Goal: Task Accomplishment & Management: Manage account settings

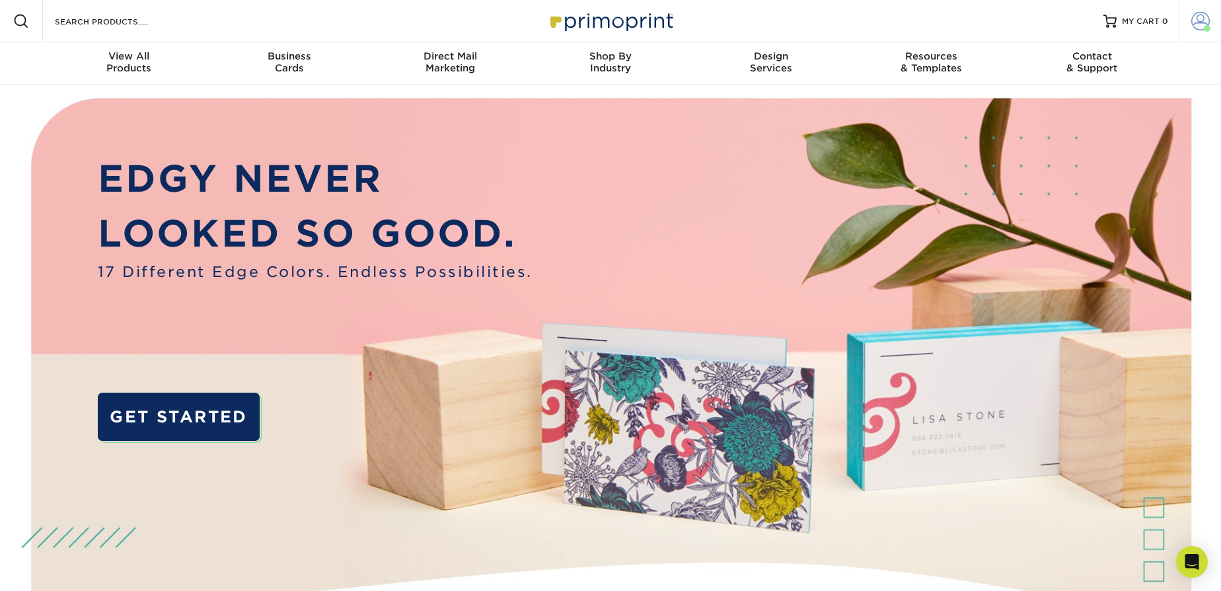
click at [1193, 14] on span at bounding box center [1200, 21] width 19 height 19
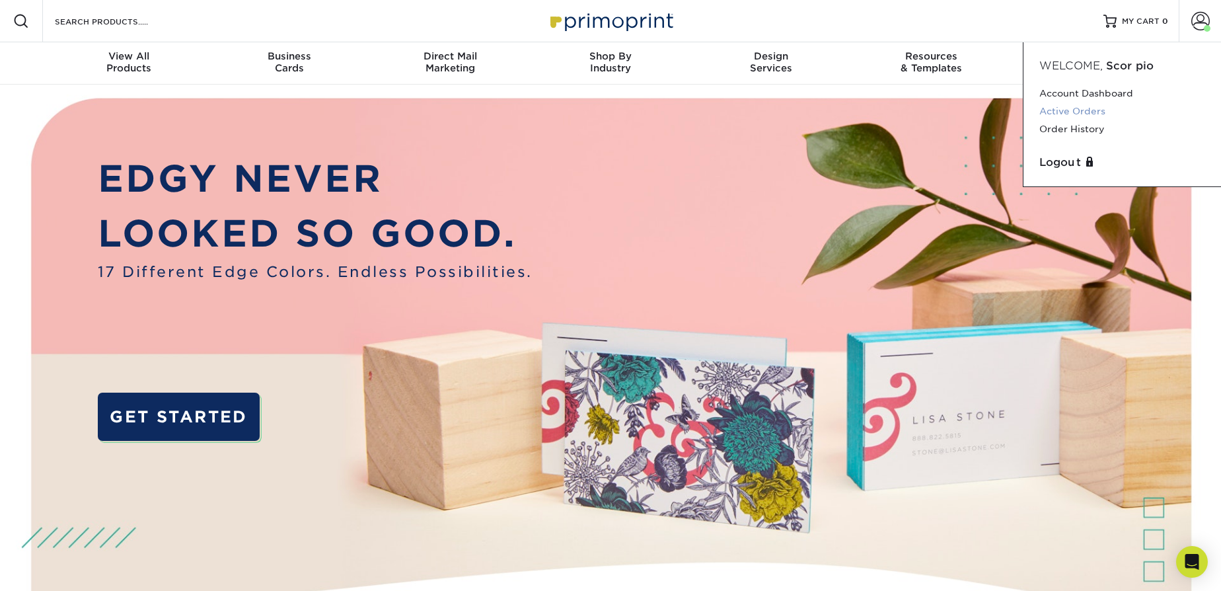
click at [1074, 112] on link "Active Orders" at bounding box center [1122, 111] width 166 height 18
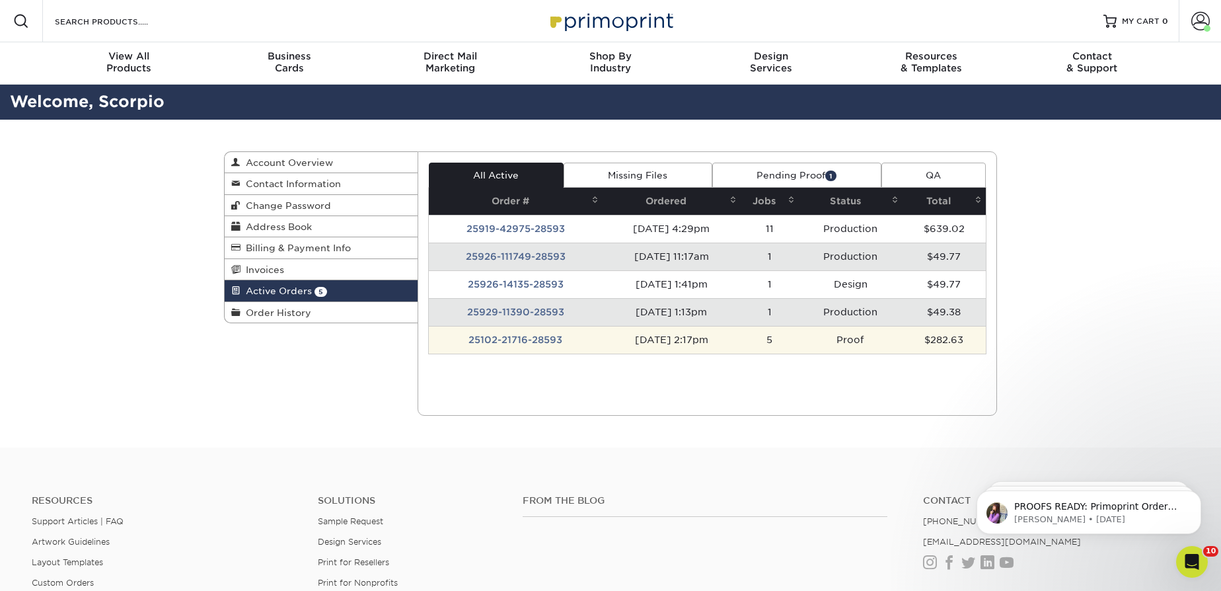
click at [498, 335] on td "25102-21716-28593" at bounding box center [516, 340] width 174 height 28
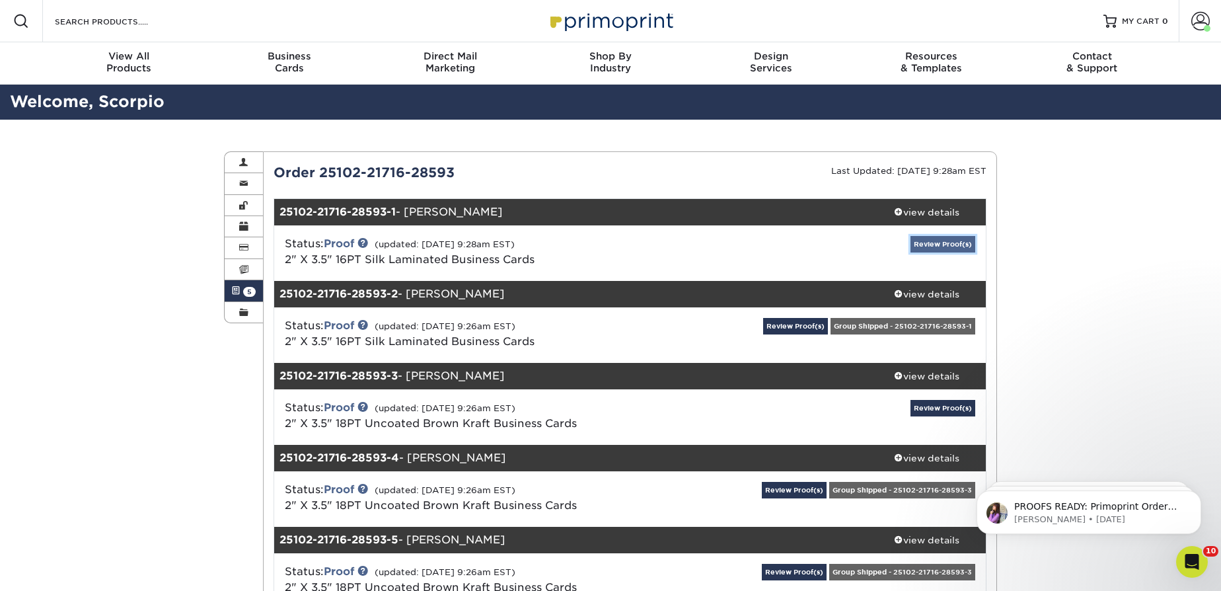
click at [935, 243] on link "Review Proof(s)" at bounding box center [943, 244] width 65 height 17
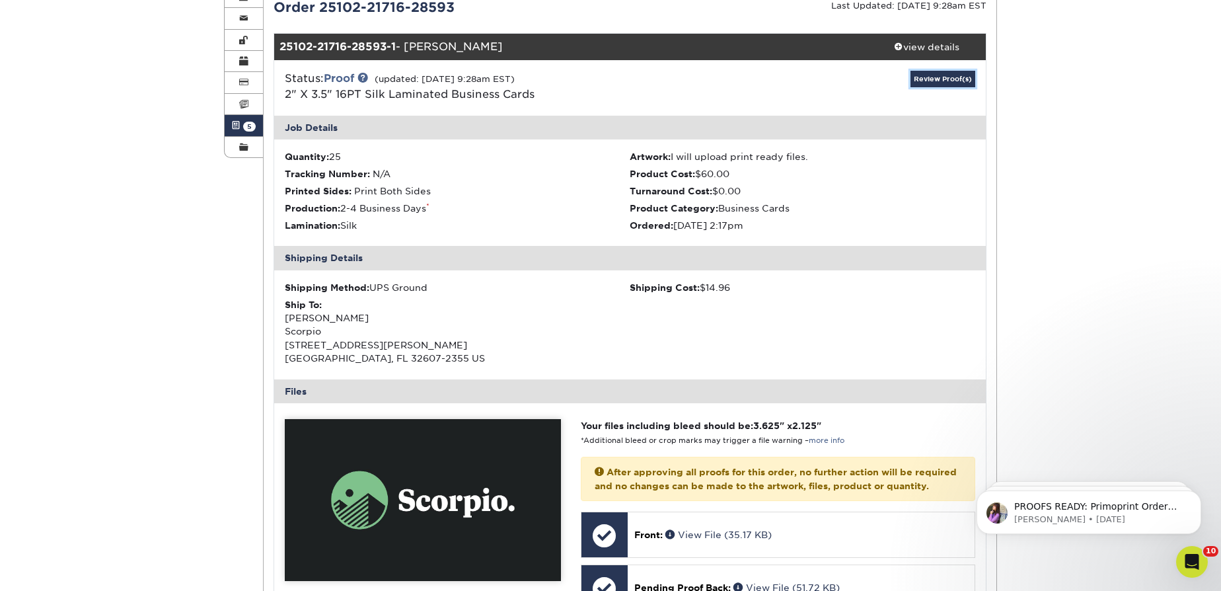
scroll to position [240, 0]
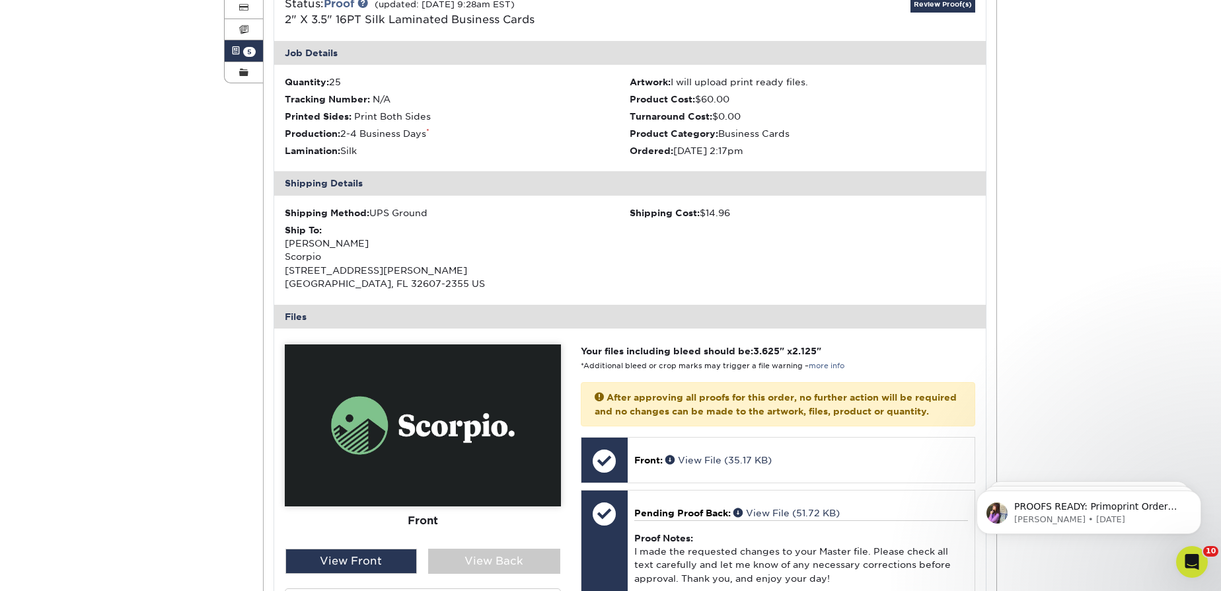
click at [419, 447] on img at bounding box center [423, 425] width 276 height 162
click at [479, 565] on div "View Back" at bounding box center [494, 560] width 132 height 25
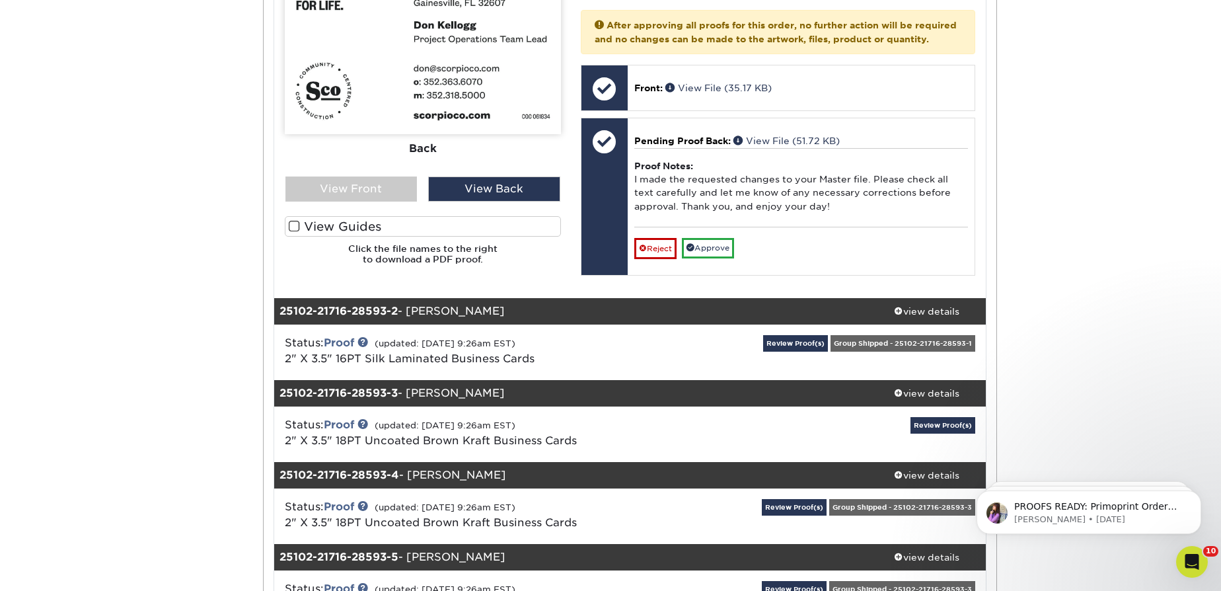
scroll to position [661, 0]
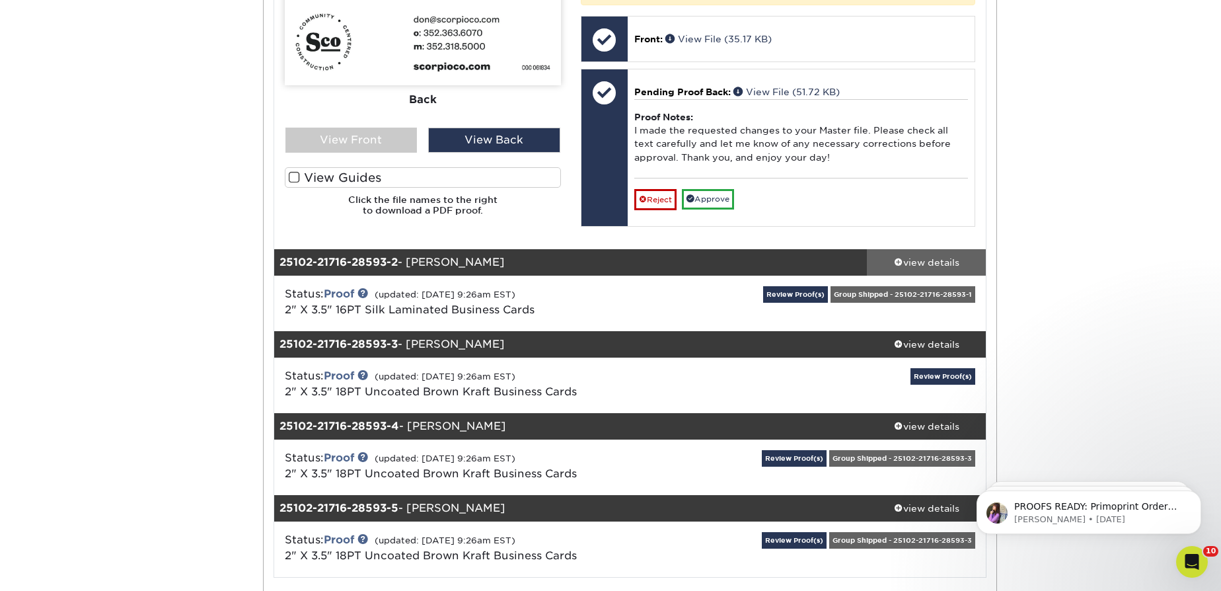
click at [940, 269] on div "view details" at bounding box center [926, 262] width 119 height 13
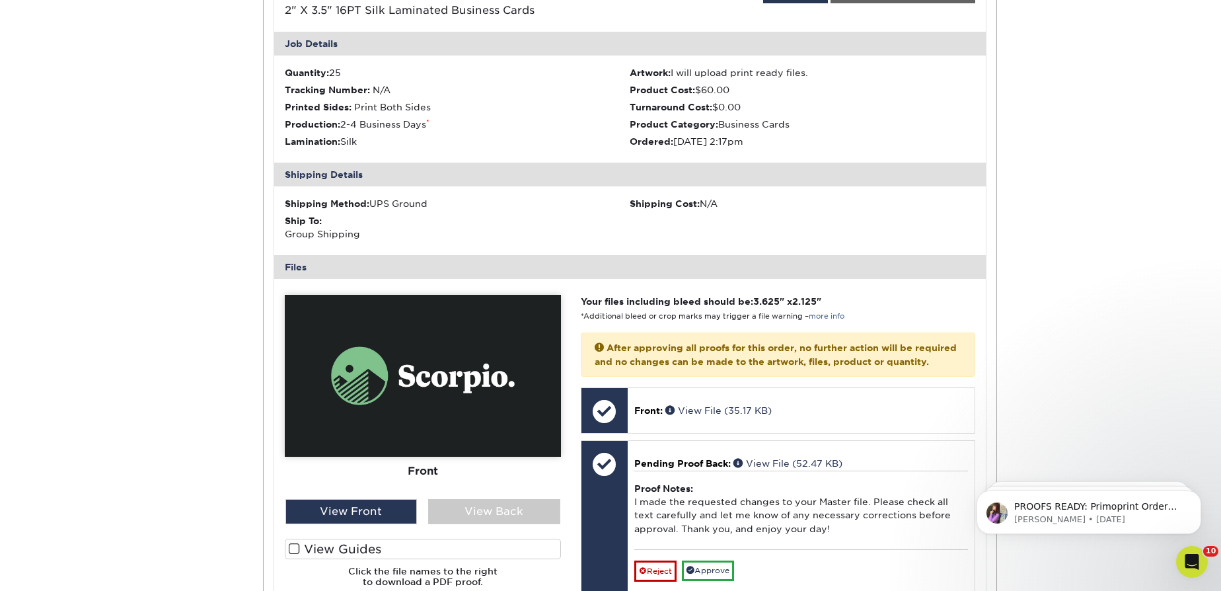
scroll to position [961, 0]
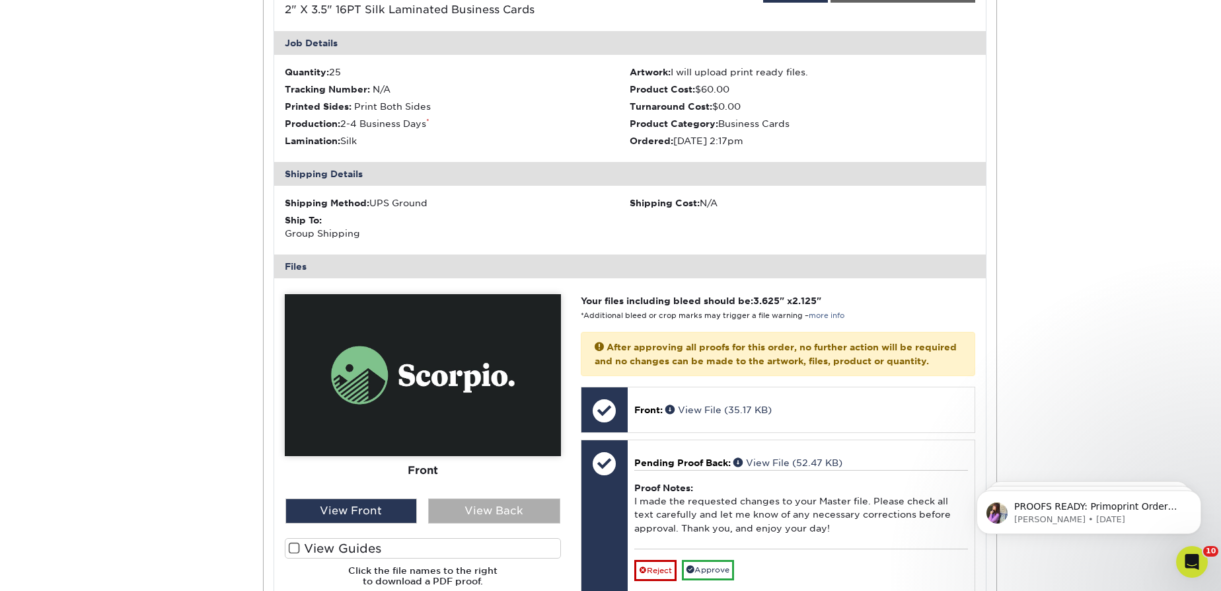
click at [473, 516] on div "View Back" at bounding box center [494, 510] width 132 height 25
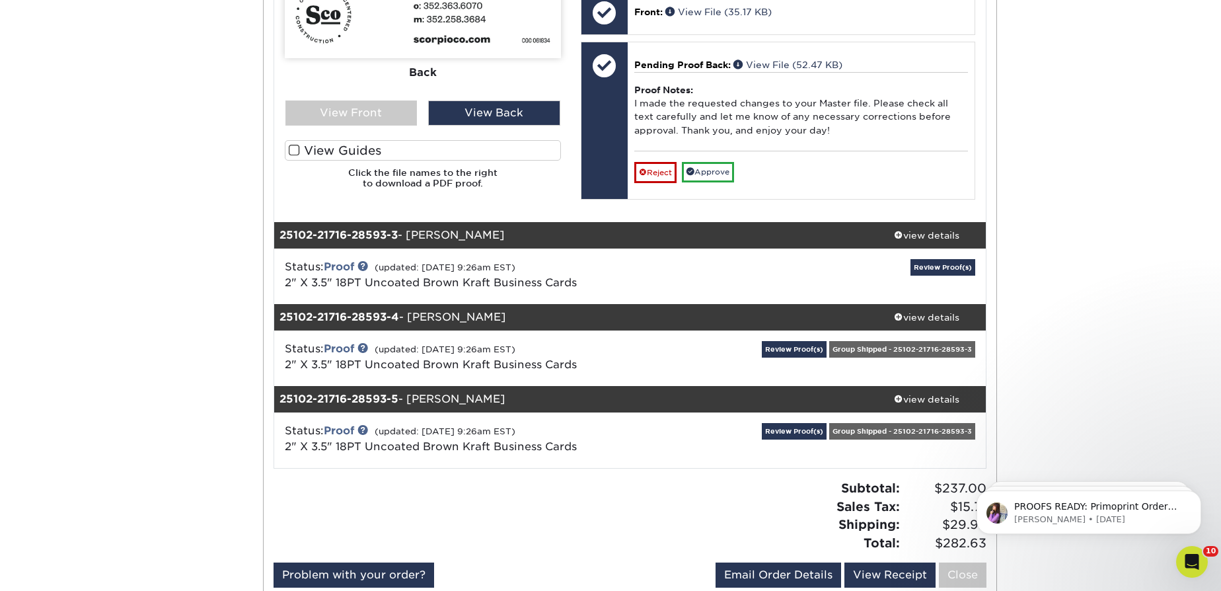
scroll to position [1441, 0]
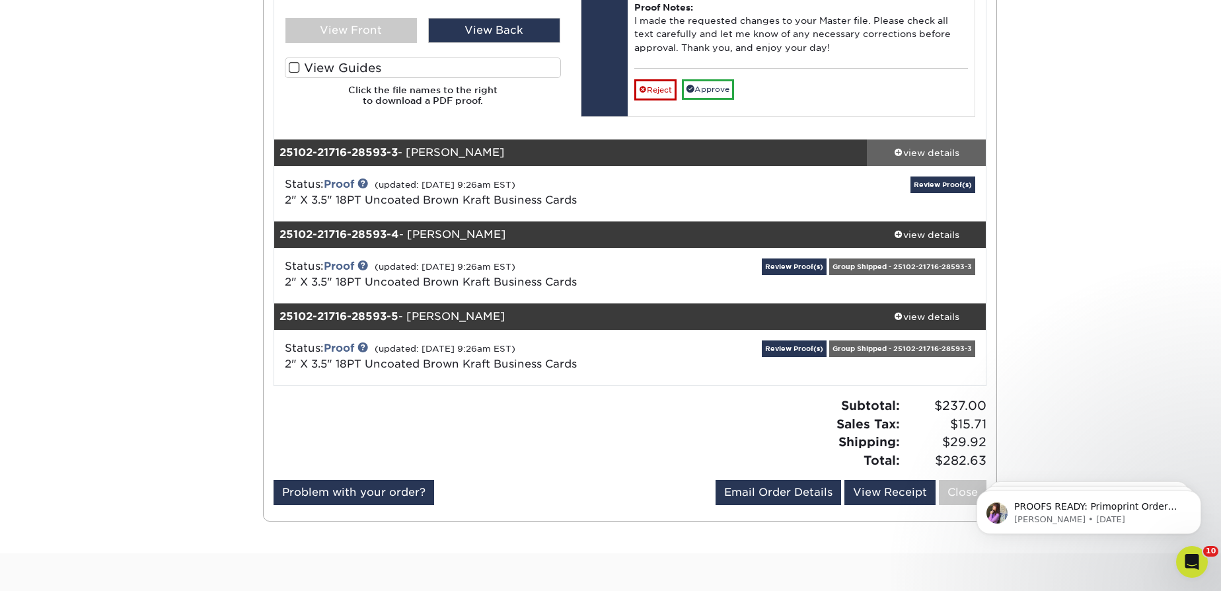
click at [899, 159] on div "view details" at bounding box center [926, 152] width 119 height 13
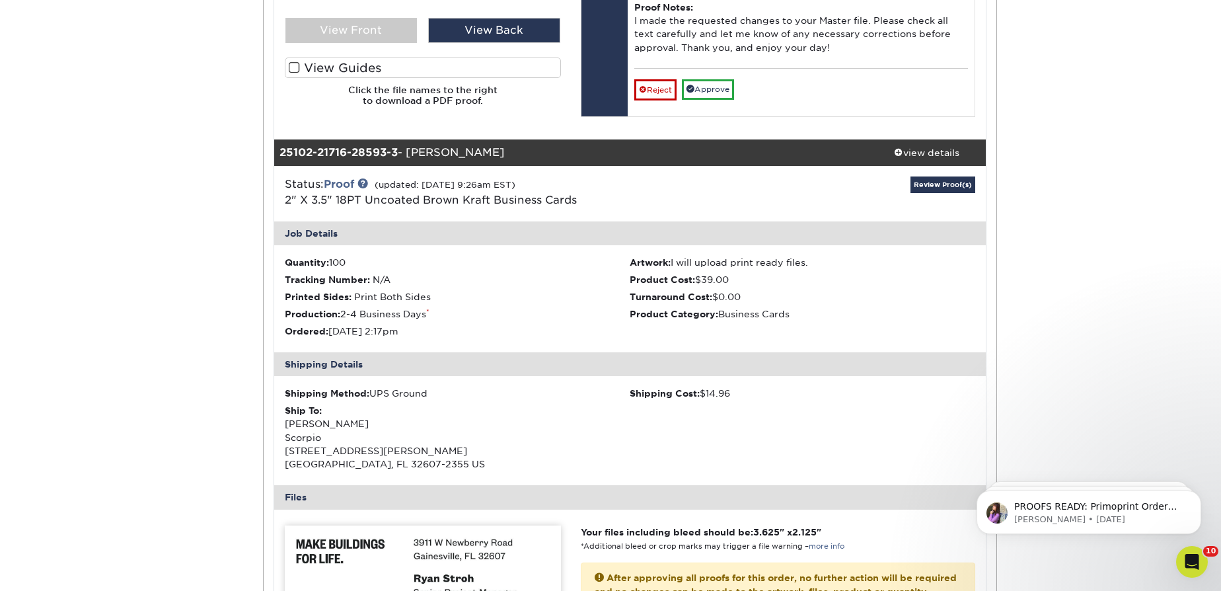
scroll to position [1682, 0]
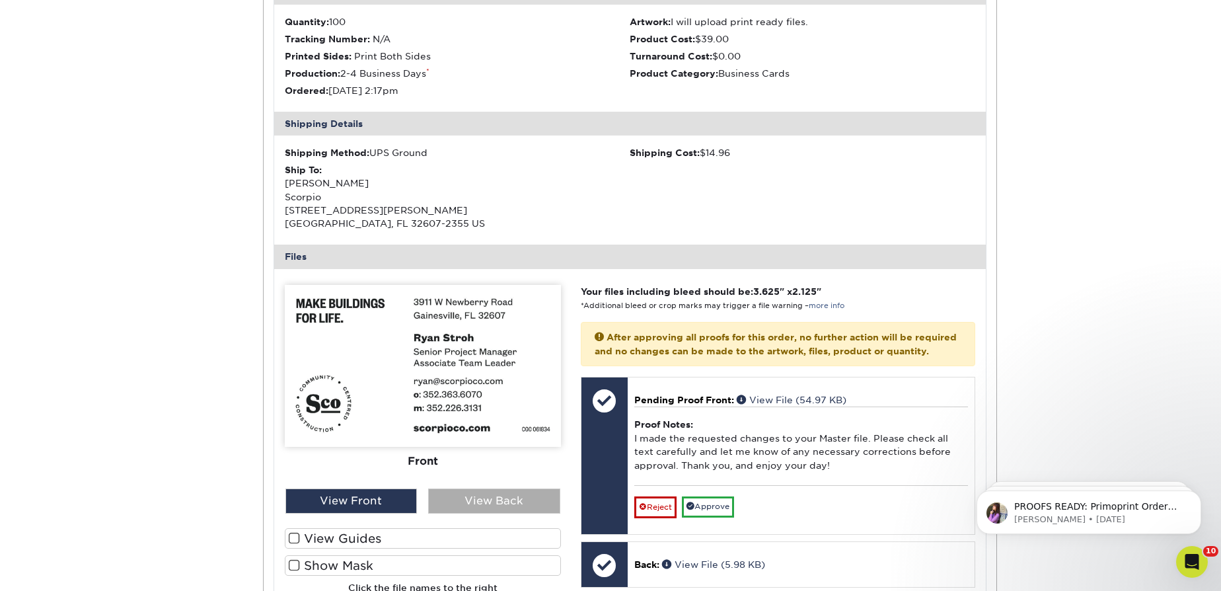
click at [511, 513] on div "View Back" at bounding box center [494, 500] width 132 height 25
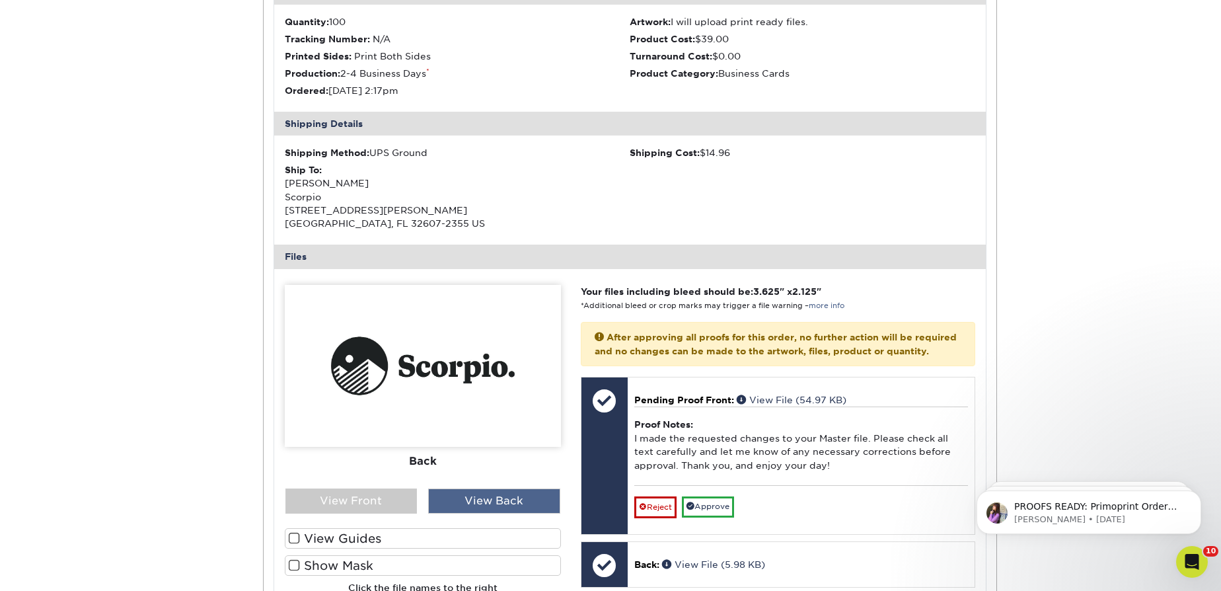
click at [511, 513] on div "View Back" at bounding box center [494, 500] width 132 height 25
click at [491, 513] on div "View Back" at bounding box center [494, 500] width 132 height 25
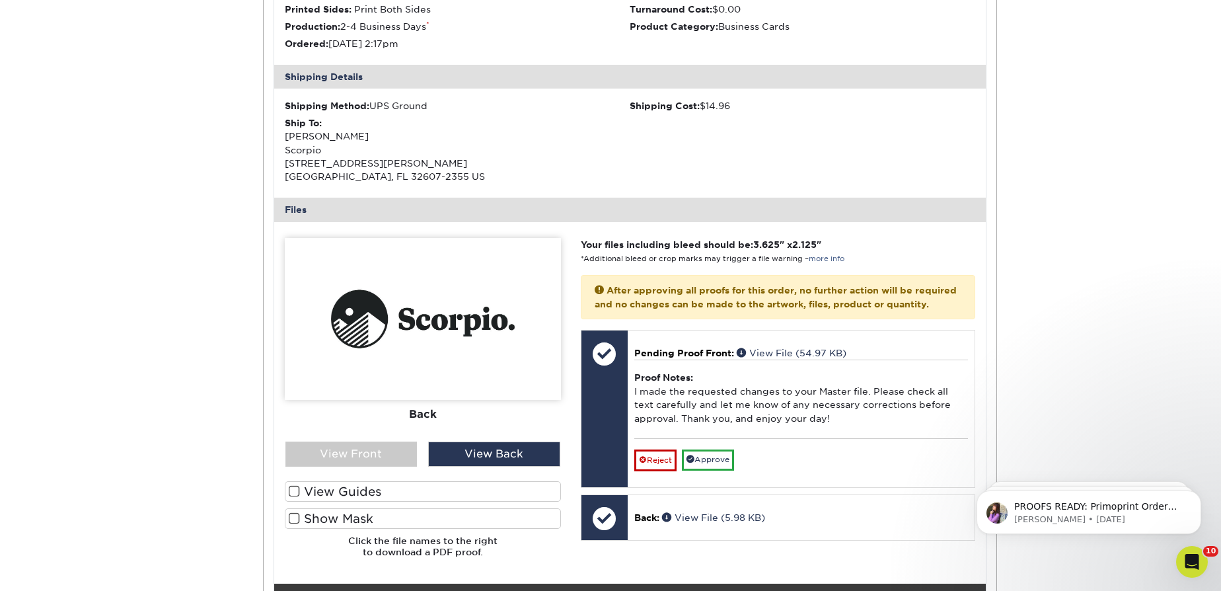
scroll to position [1862, 0]
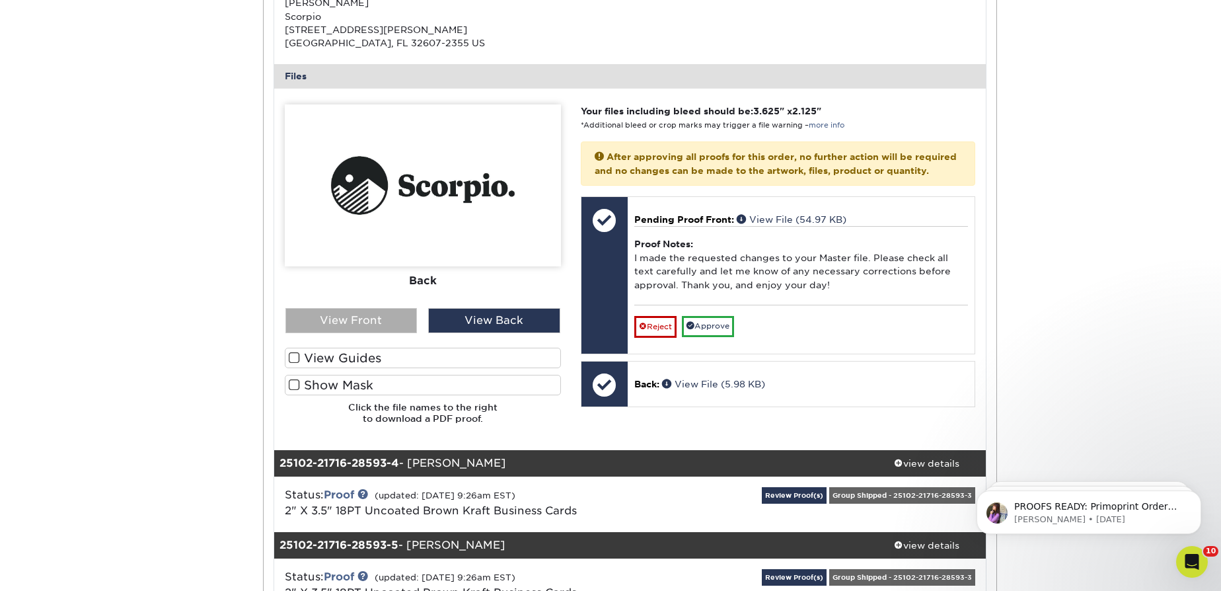
click at [386, 333] on div "View Front" at bounding box center [351, 320] width 132 height 25
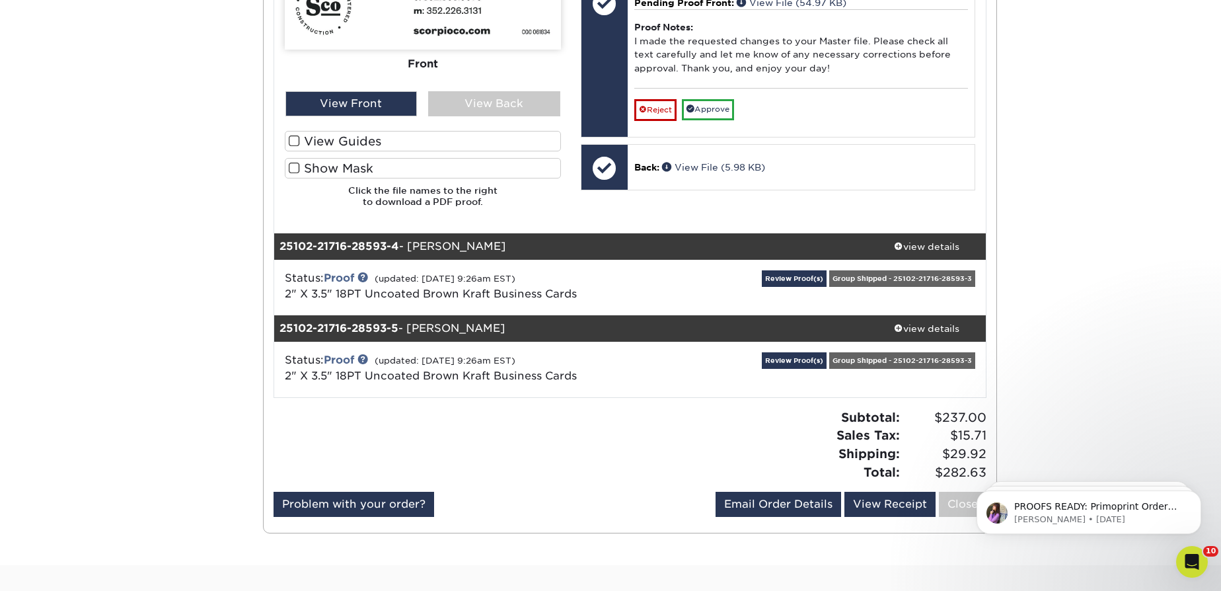
scroll to position [2102, 0]
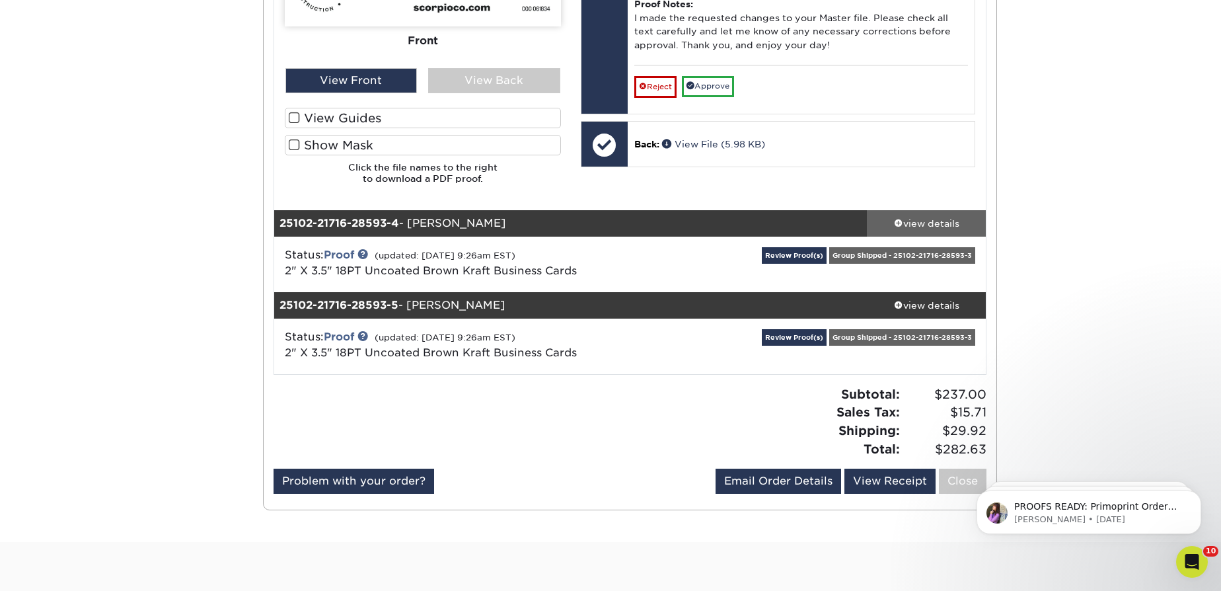
click at [913, 230] on div "view details" at bounding box center [926, 223] width 119 height 13
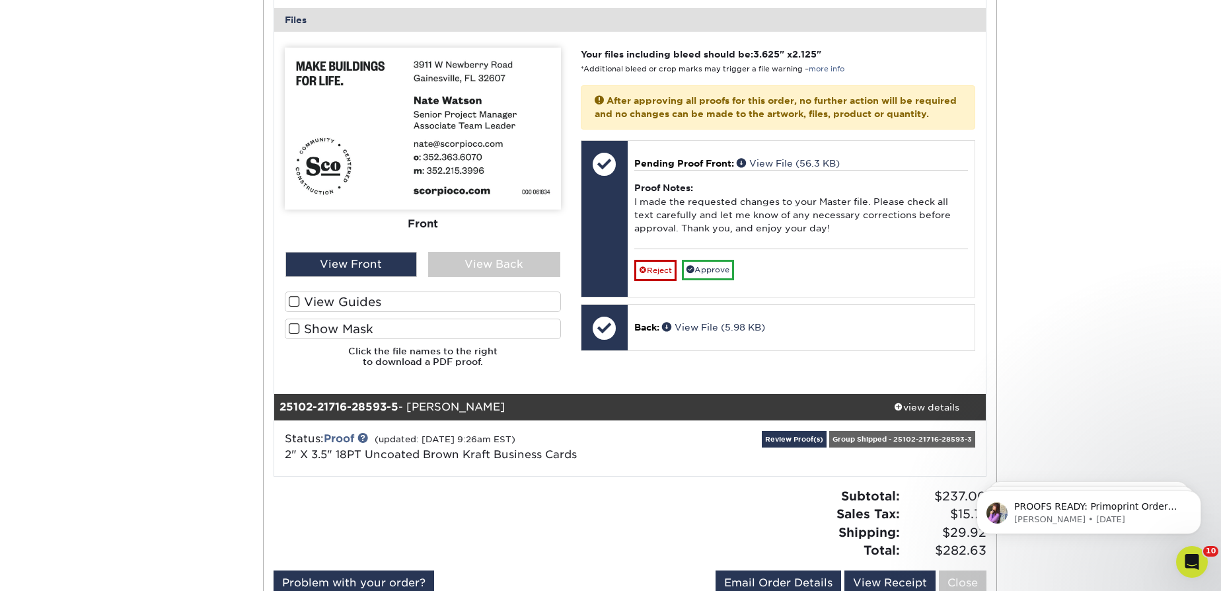
scroll to position [2643, 0]
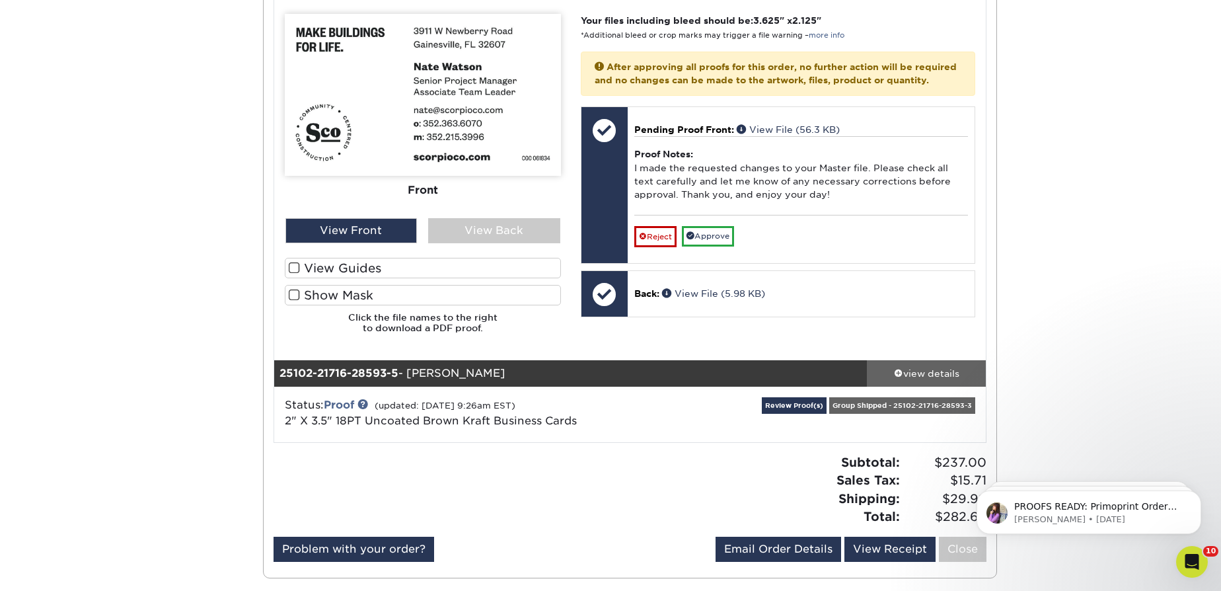
click at [930, 379] on div "view details" at bounding box center [926, 372] width 119 height 13
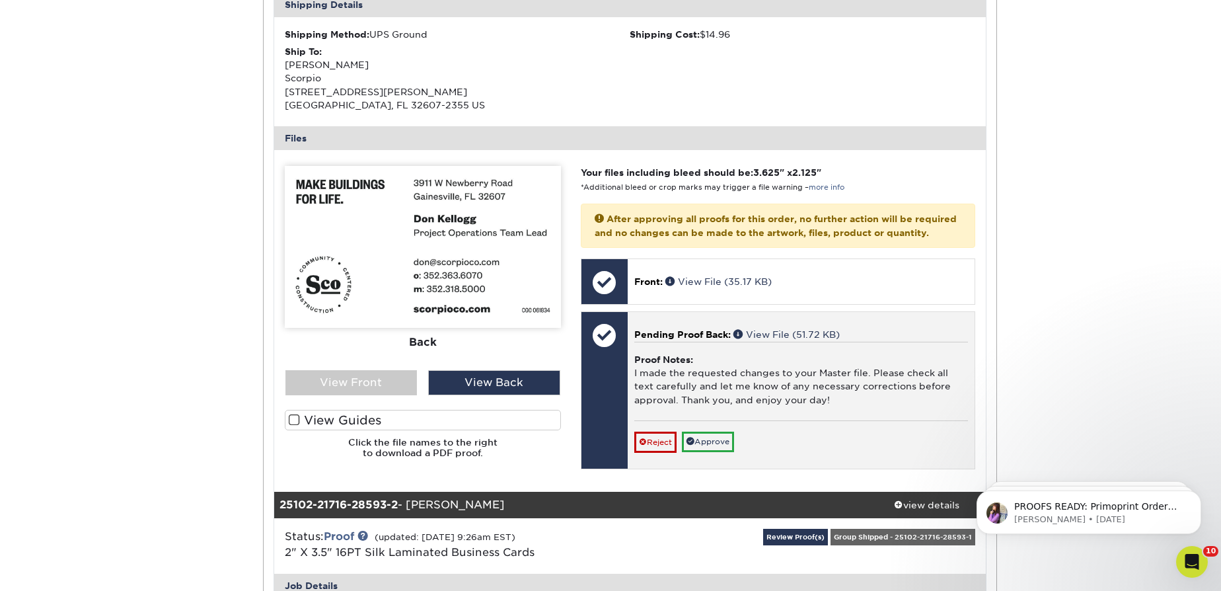
scroll to position [420, 0]
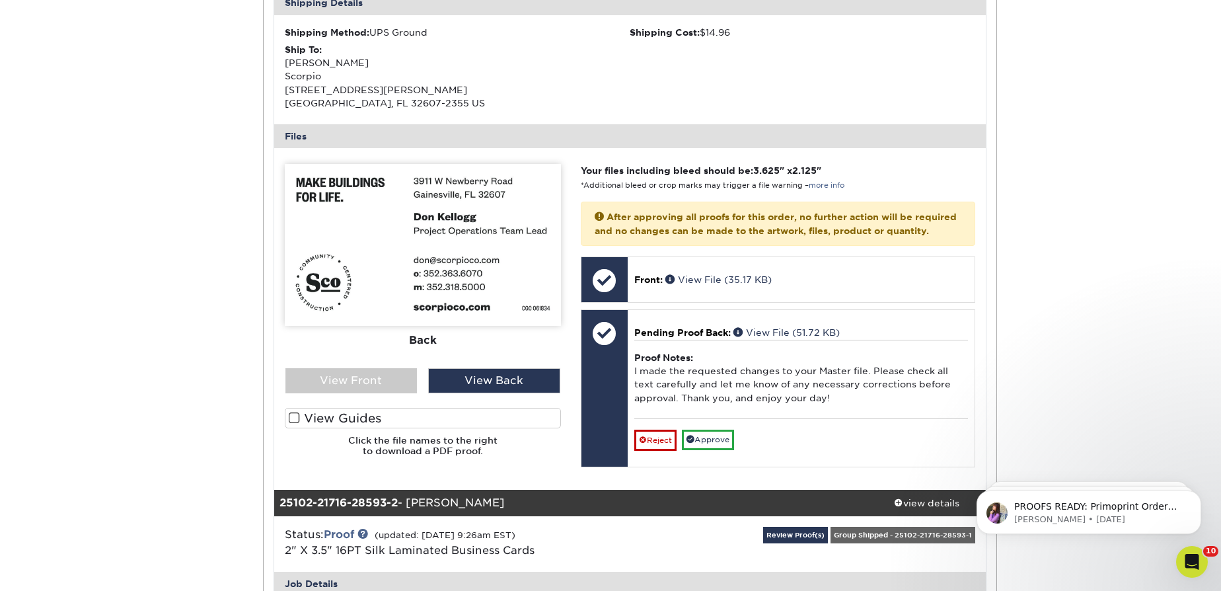
click at [472, 262] on img at bounding box center [423, 245] width 276 height 162
click at [479, 268] on img at bounding box center [423, 245] width 276 height 162
click at [477, 383] on div "View Back" at bounding box center [494, 380] width 132 height 25
click at [392, 385] on div "View Front" at bounding box center [351, 380] width 132 height 25
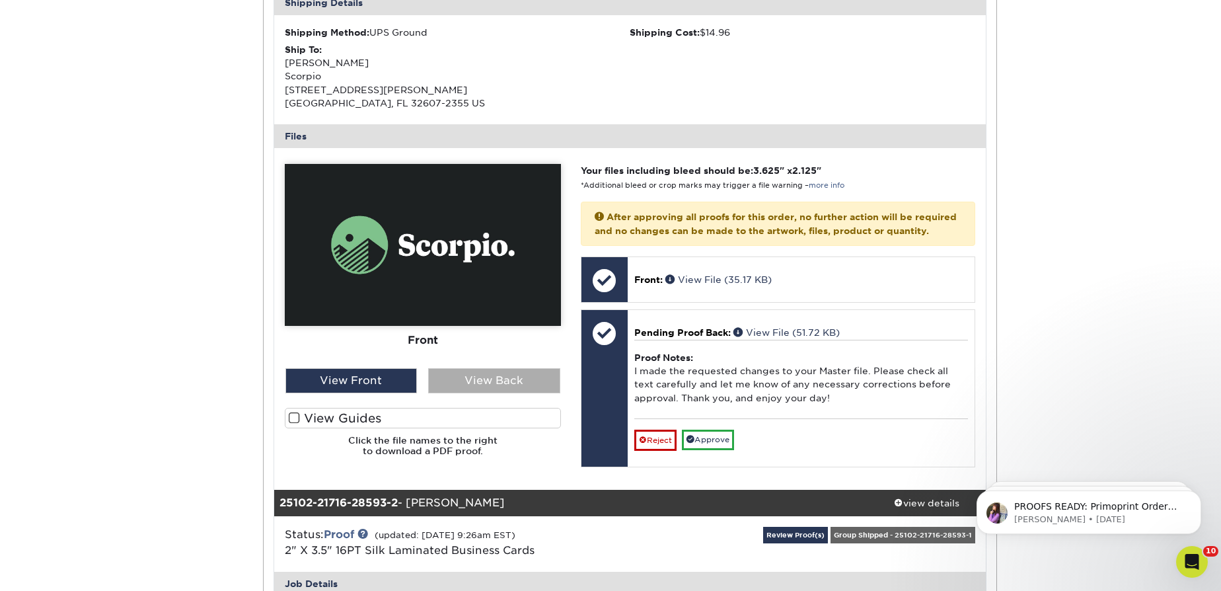
click at [467, 383] on div "View Back" at bounding box center [494, 380] width 132 height 25
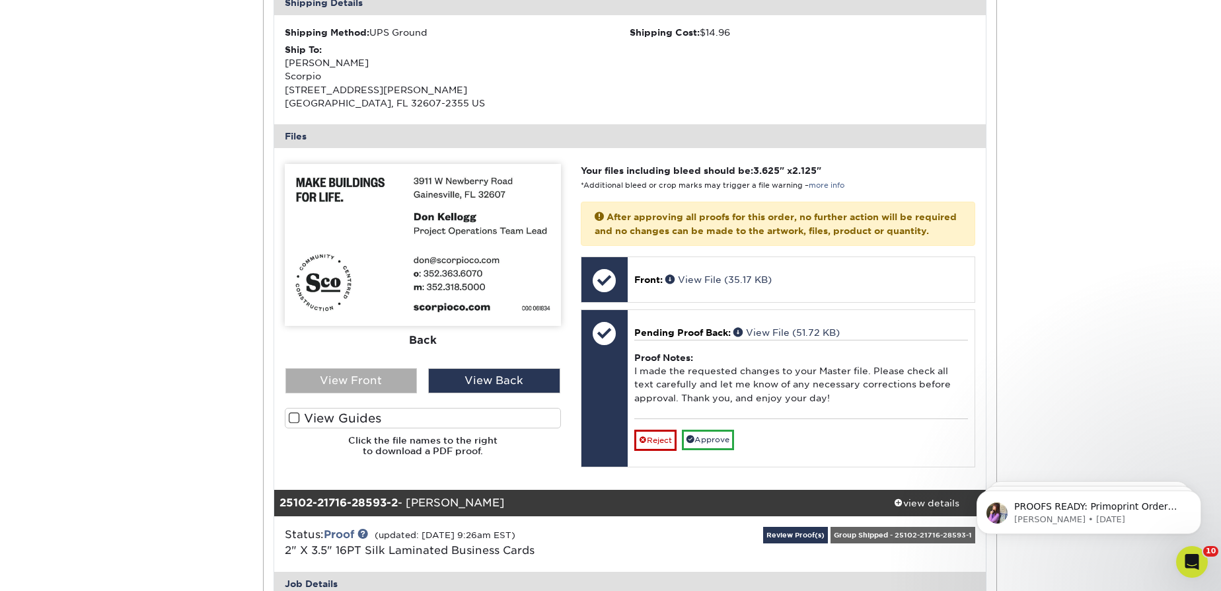
click at [382, 383] on div "View Front" at bounding box center [351, 380] width 132 height 25
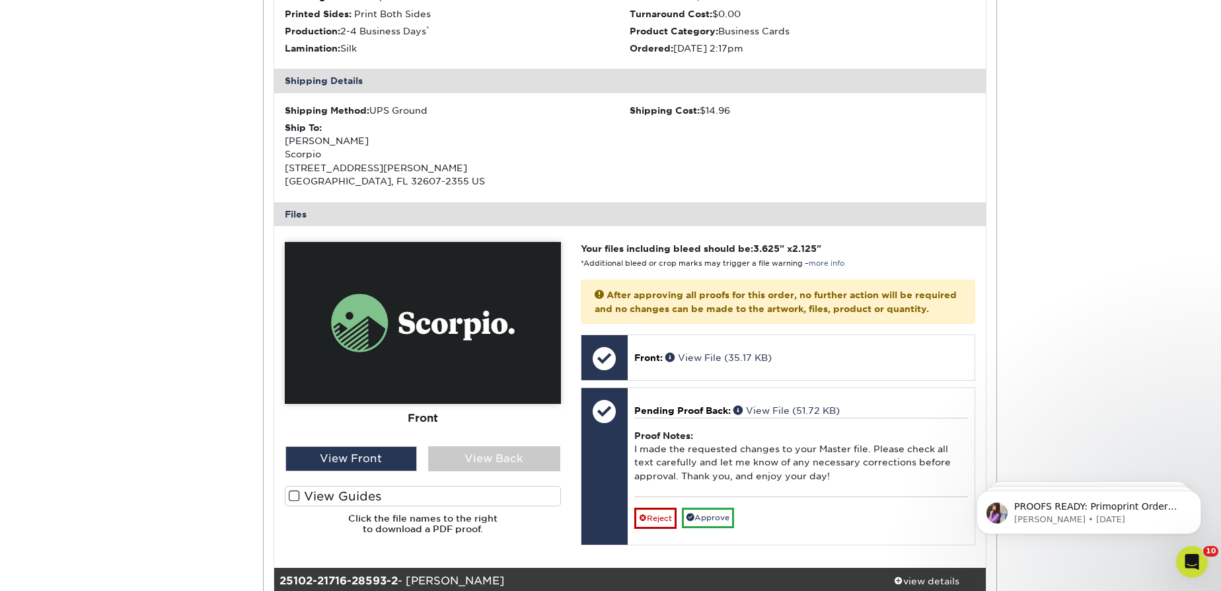
scroll to position [360, 0]
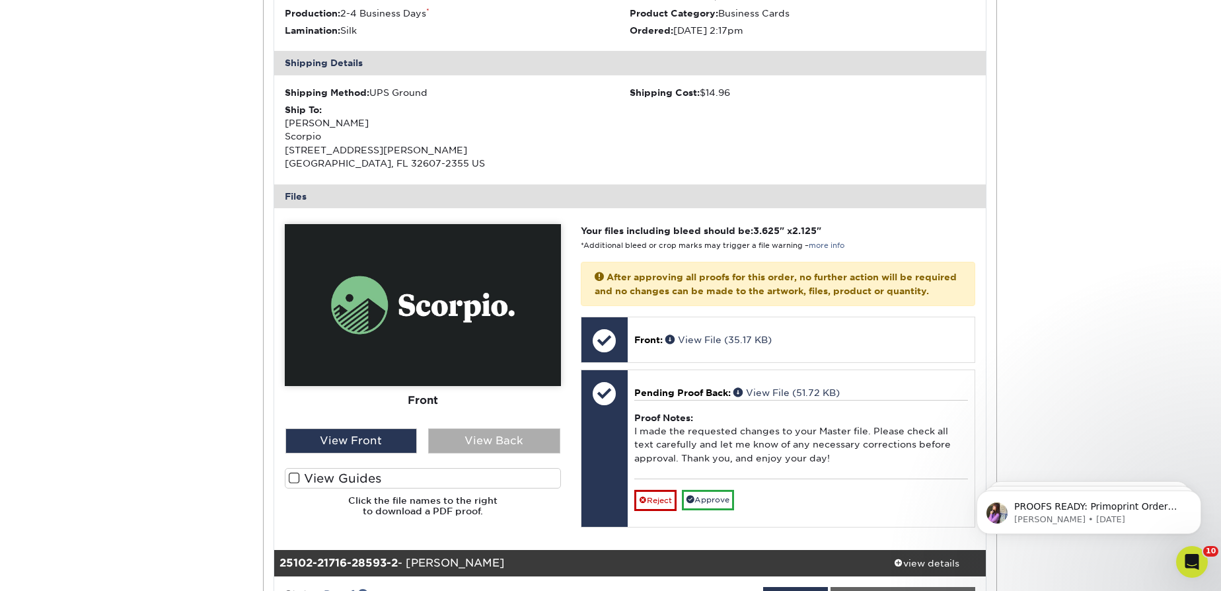
click at [478, 443] on div "View Back" at bounding box center [494, 440] width 132 height 25
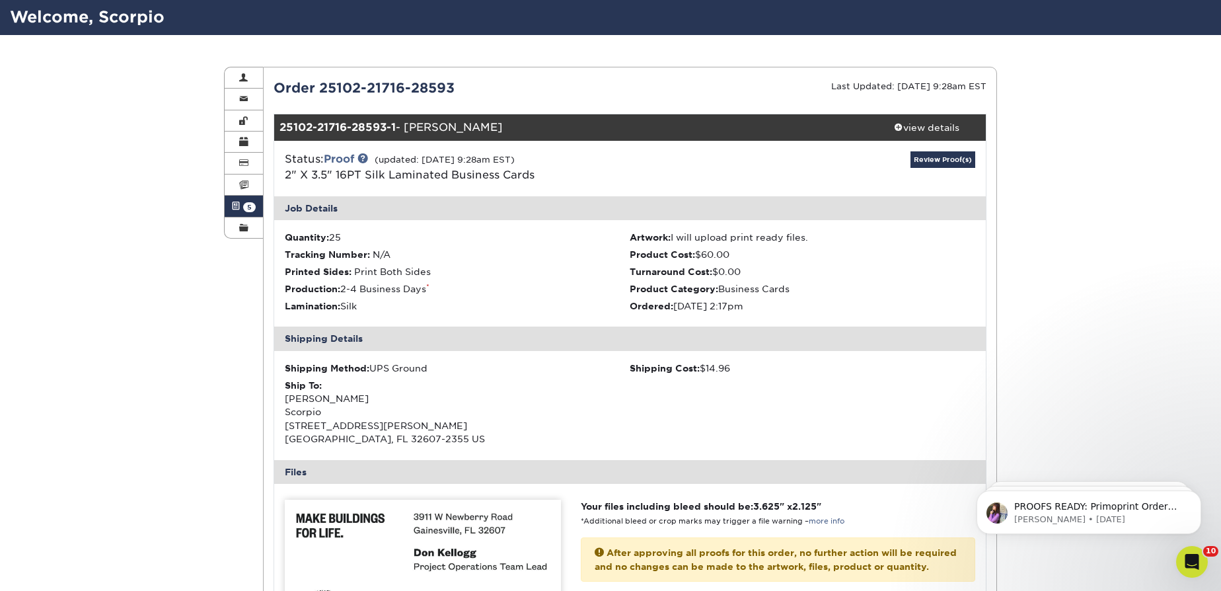
scroll to position [59, 0]
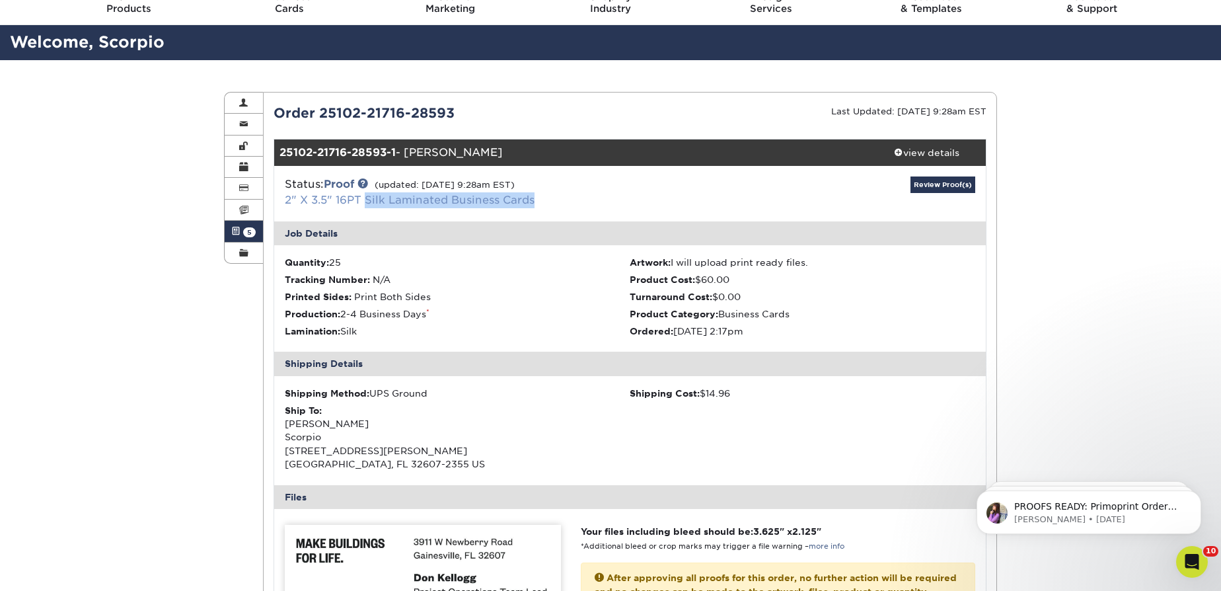
drag, startPoint x: 560, startPoint y: 197, endPoint x: 368, endPoint y: 204, distance: 191.7
click at [368, 204] on div "Status: Proof (updated: [DATE] 9:28am EST) 2" X 3.5" 16PT Silk Laminated Busine…" at bounding box center [512, 192] width 474 height 32
copy link "Silk Laminated Business Cards"
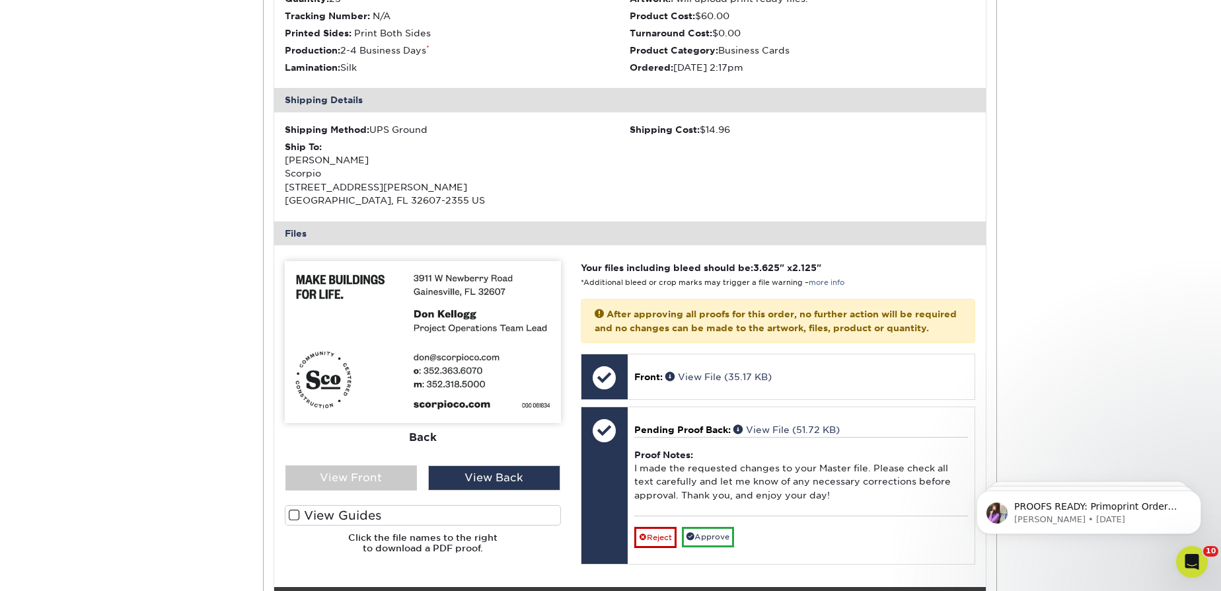
scroll to position [420, 0]
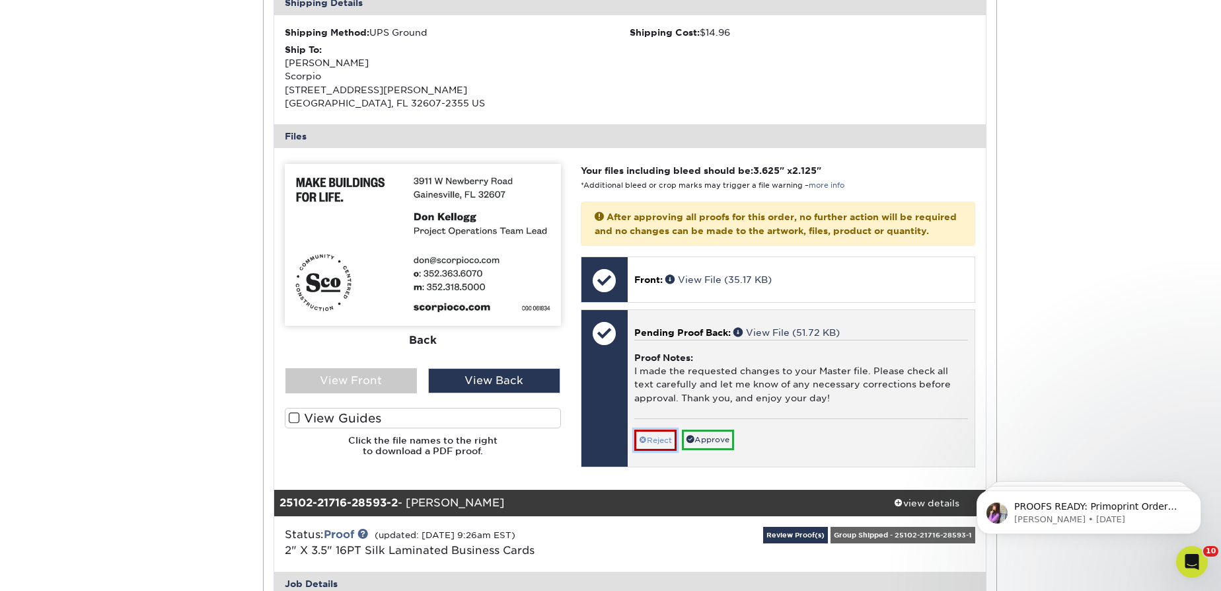
click at [656, 451] on link "Reject" at bounding box center [655, 440] width 42 height 21
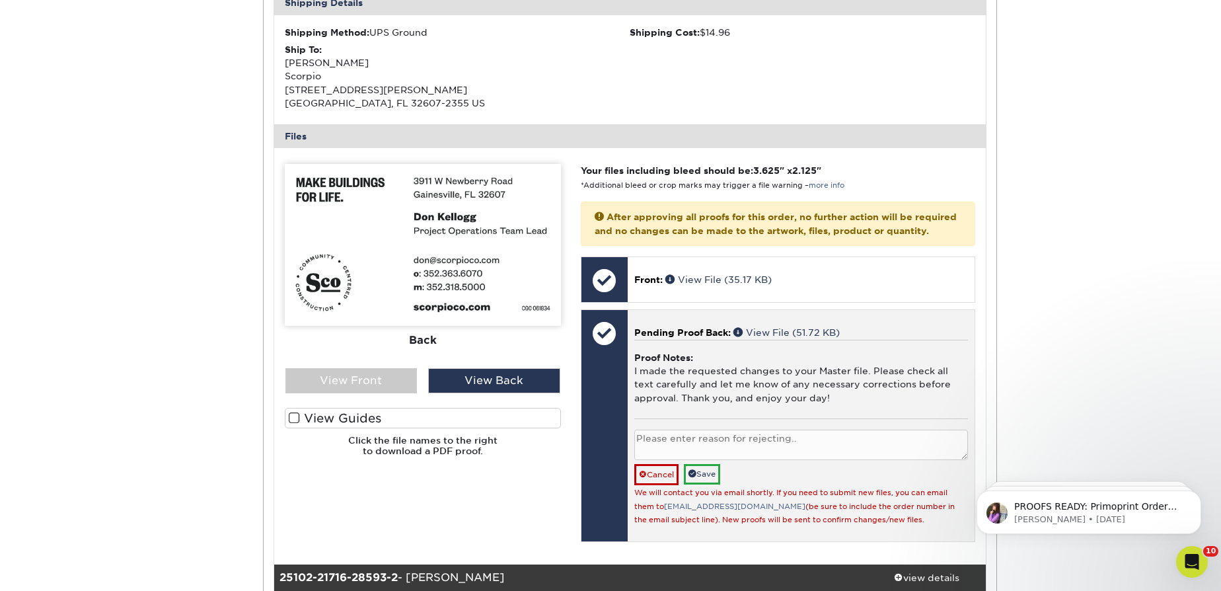
click at [703, 452] on textarea at bounding box center [801, 445] width 334 height 31
paste textarea "VP Project Operations"
type textarea "VP Project Operations"
click at [708, 482] on link "Save" at bounding box center [702, 474] width 36 height 20
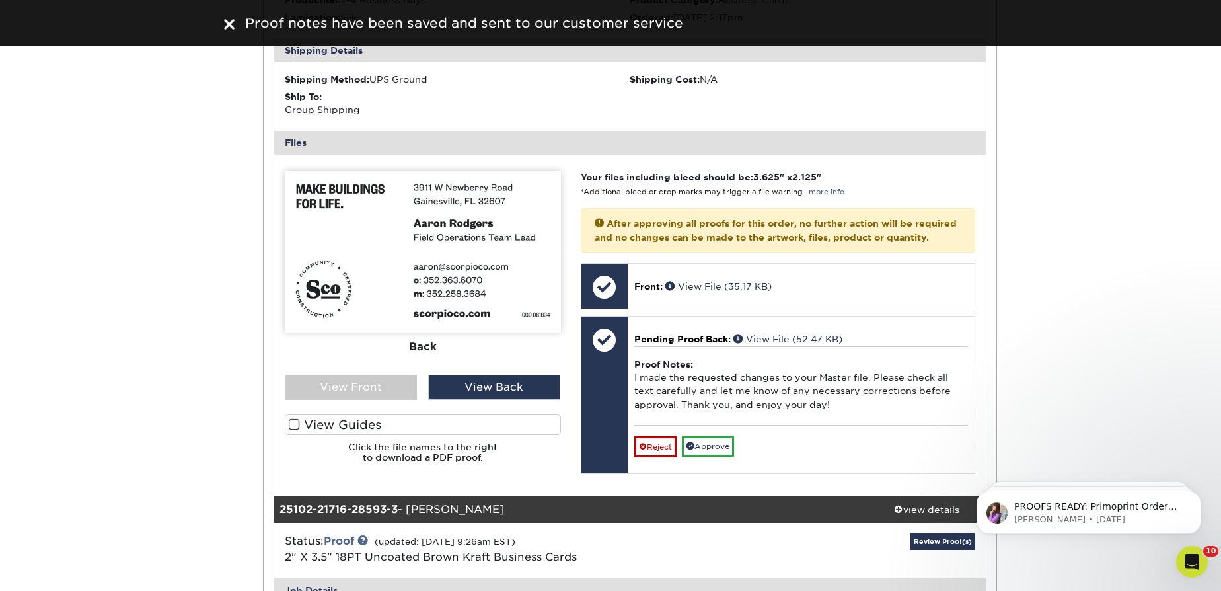
scroll to position [1141, 0]
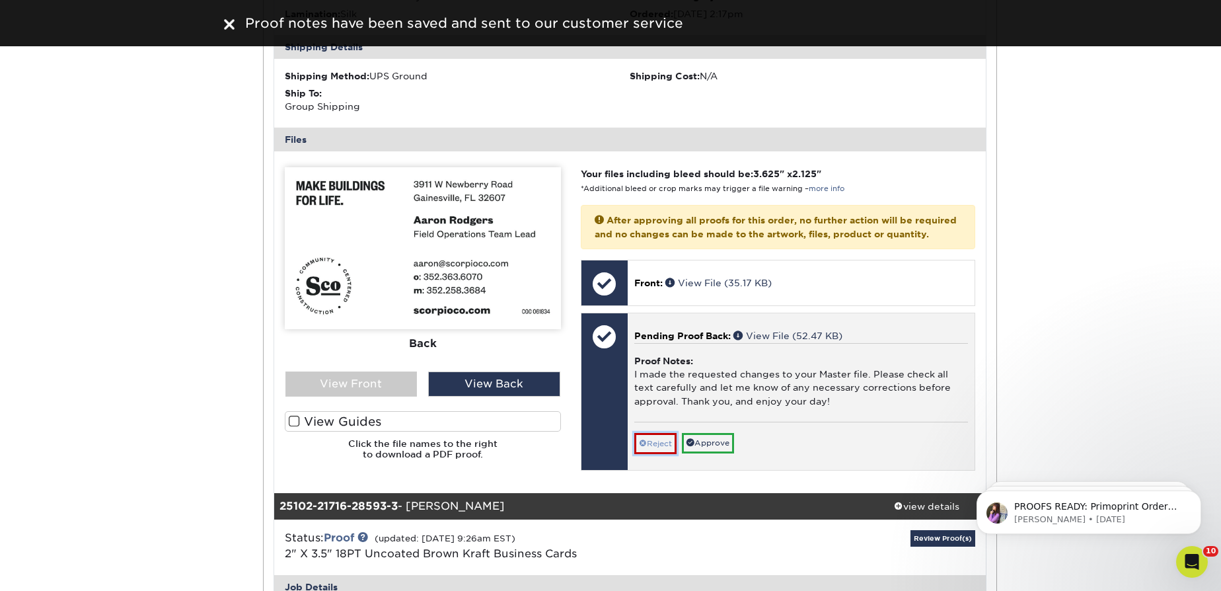
click at [657, 454] on link "Reject" at bounding box center [655, 443] width 42 height 21
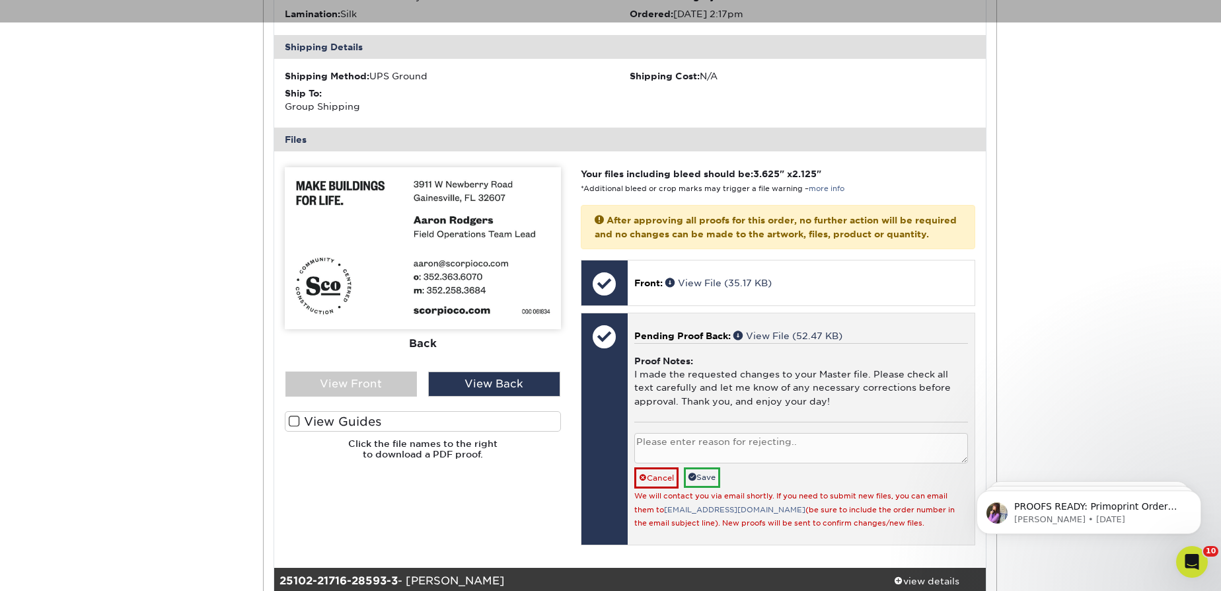
click at [717, 456] on div "Reject Approve Cancel Save We will contact you via email shortly. If you need t…" at bounding box center [801, 476] width 334 height 108
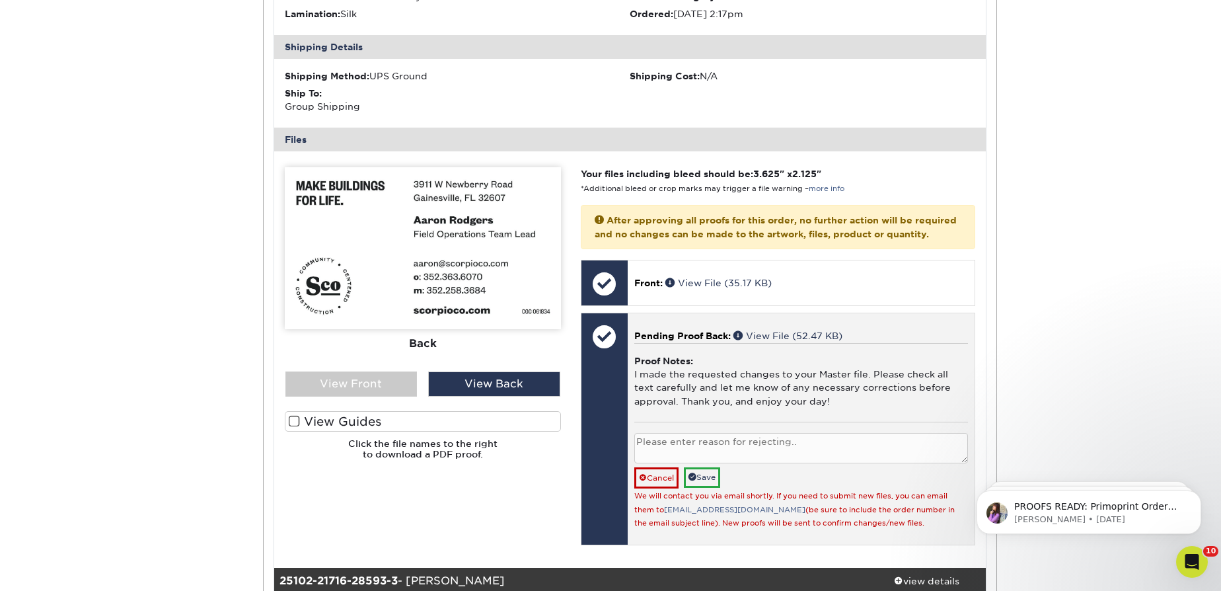
click at [708, 464] on textarea at bounding box center [801, 448] width 334 height 31
paste textarea "VP Field Operations"
type textarea "VP Field Operations"
click at [718, 488] on link "Save" at bounding box center [702, 477] width 36 height 20
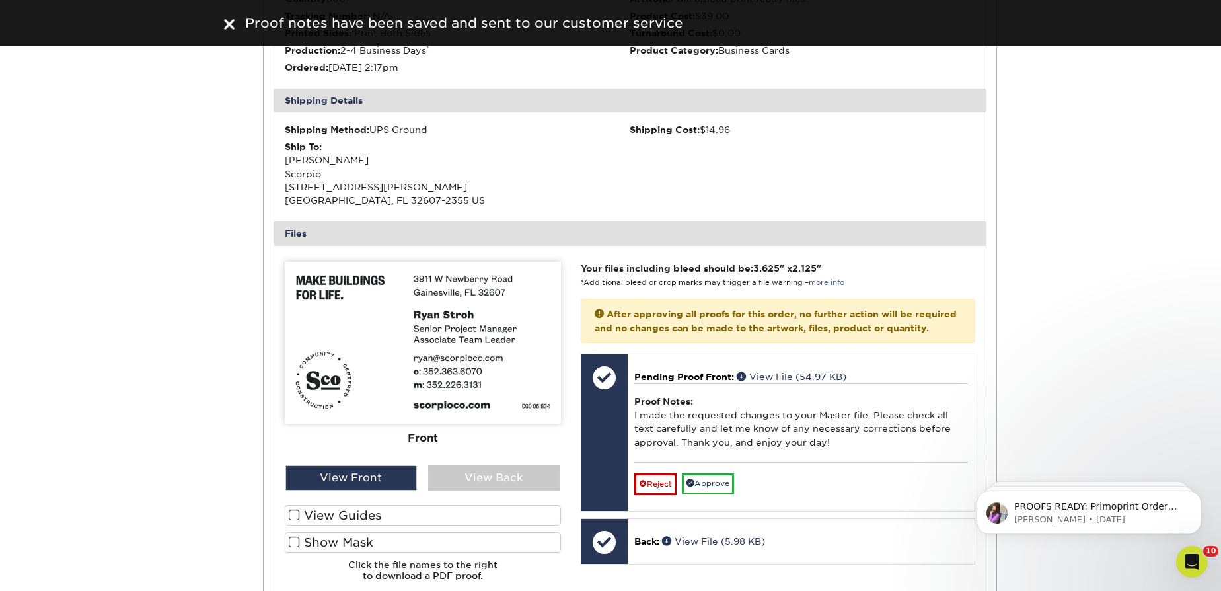
scroll to position [1862, 0]
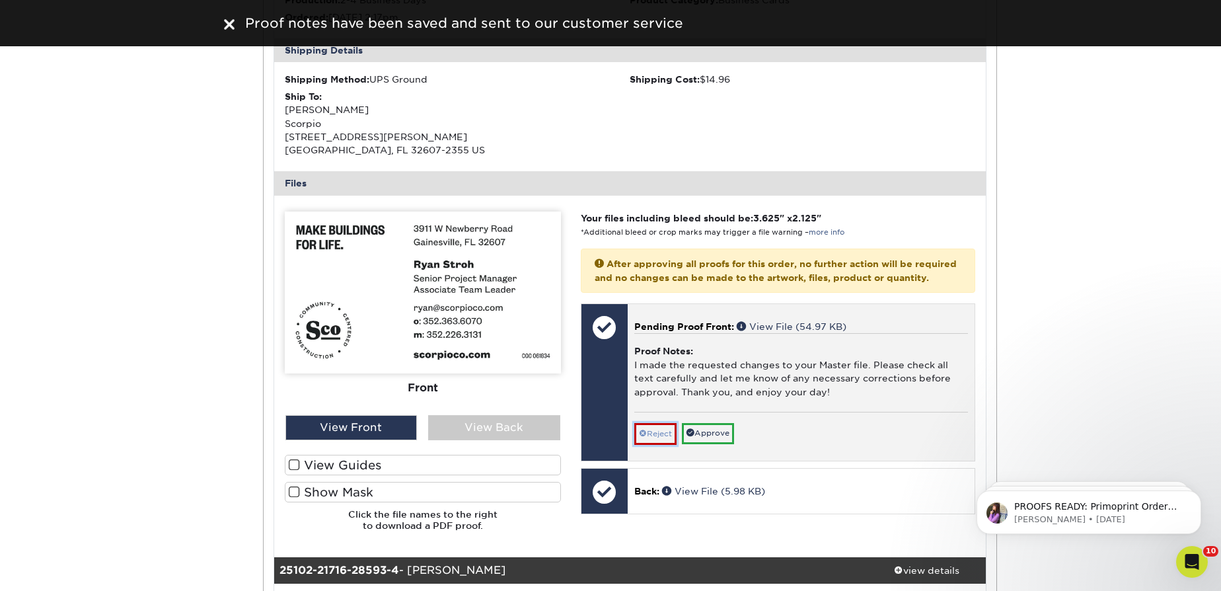
click at [652, 444] on link "Reject" at bounding box center [655, 433] width 42 height 21
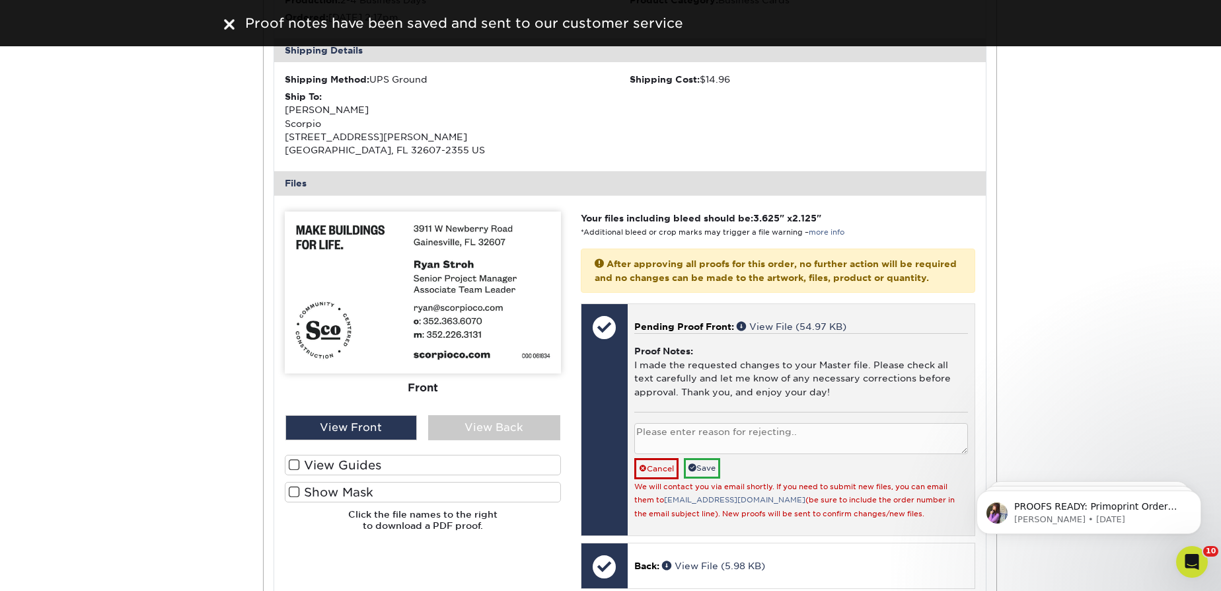
click at [715, 454] on textarea at bounding box center [801, 438] width 334 height 31
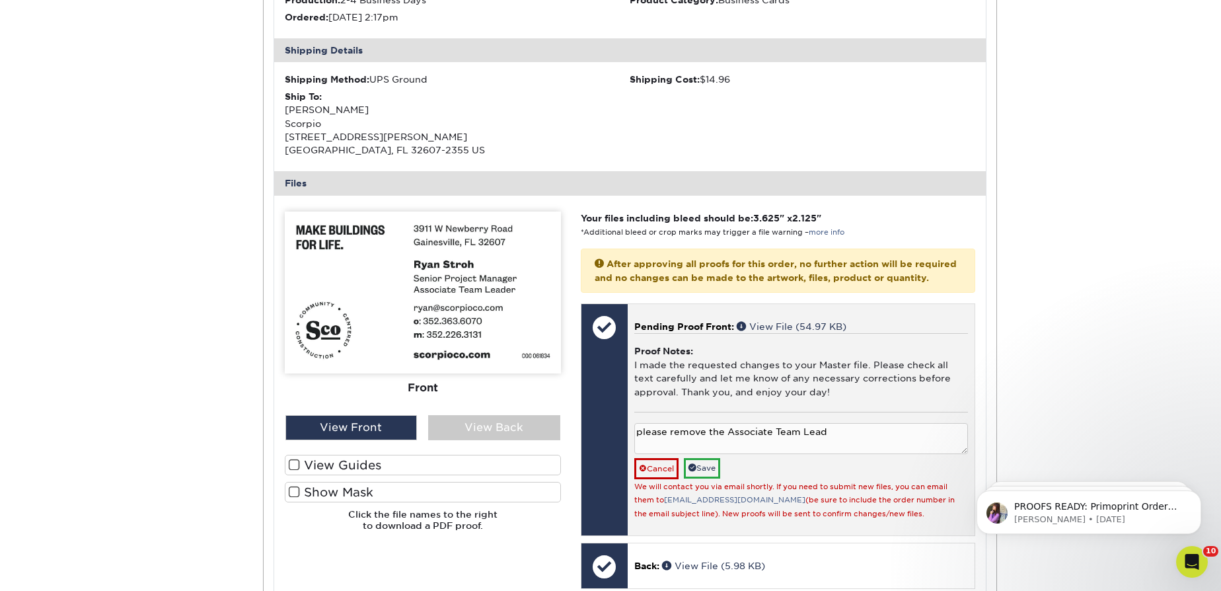
click at [715, 454] on textarea "please remove the Associate Team Lead" at bounding box center [801, 438] width 334 height 31
type textarea "please remove the Associate Team Lead"
click at [694, 471] on span at bounding box center [693, 467] width 8 height 8
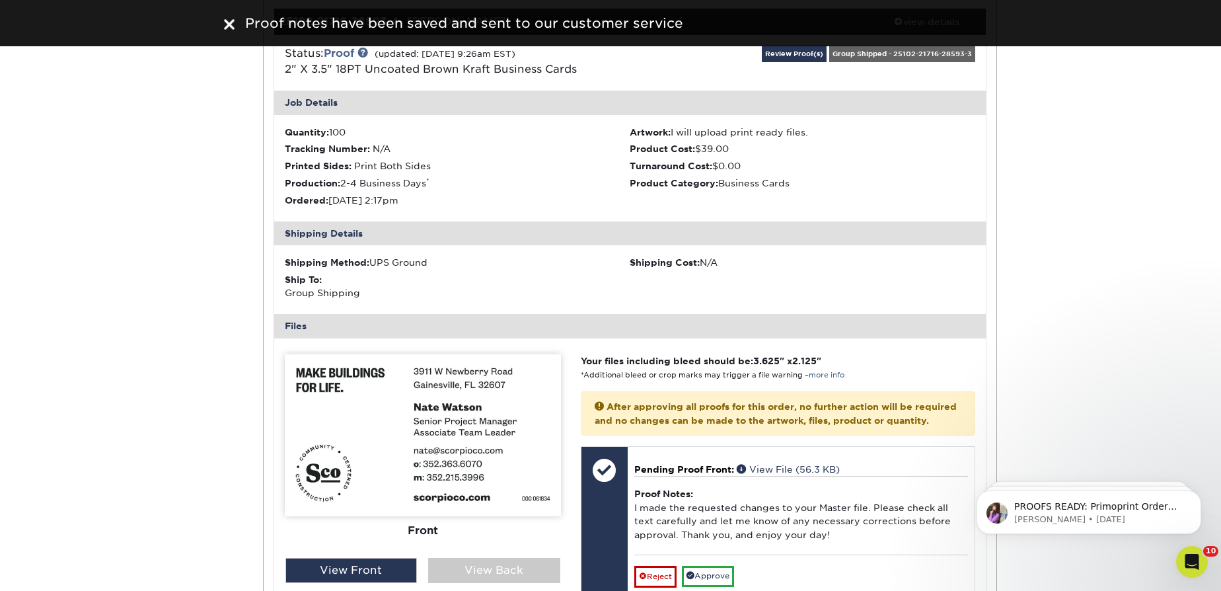
scroll to position [2583, 0]
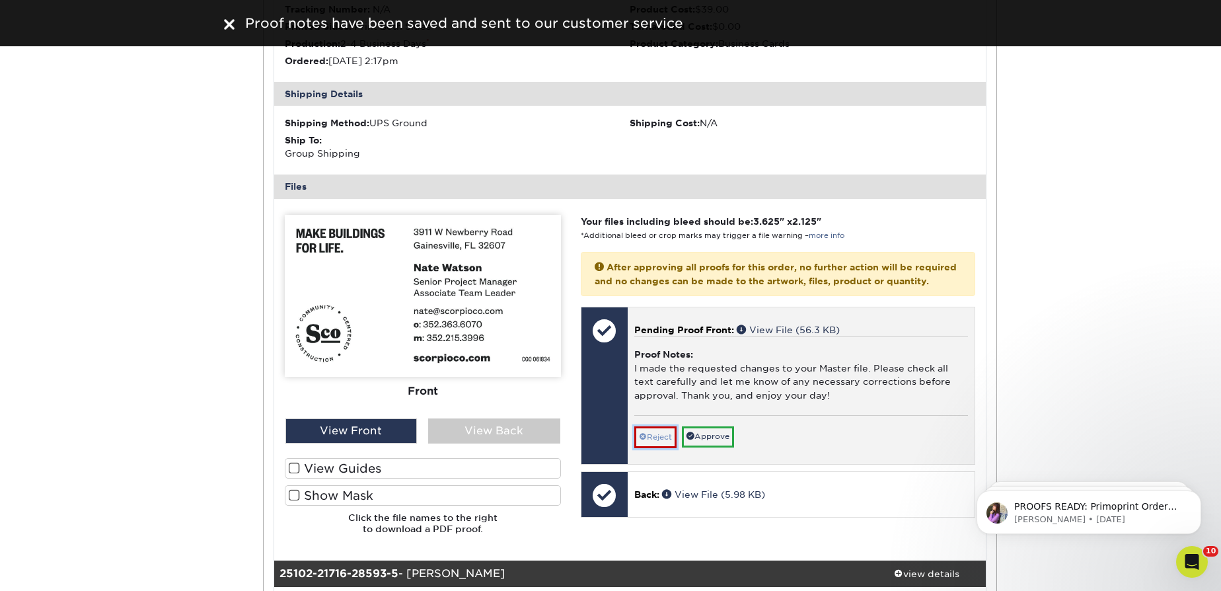
click at [653, 447] on link "Reject" at bounding box center [655, 436] width 42 height 21
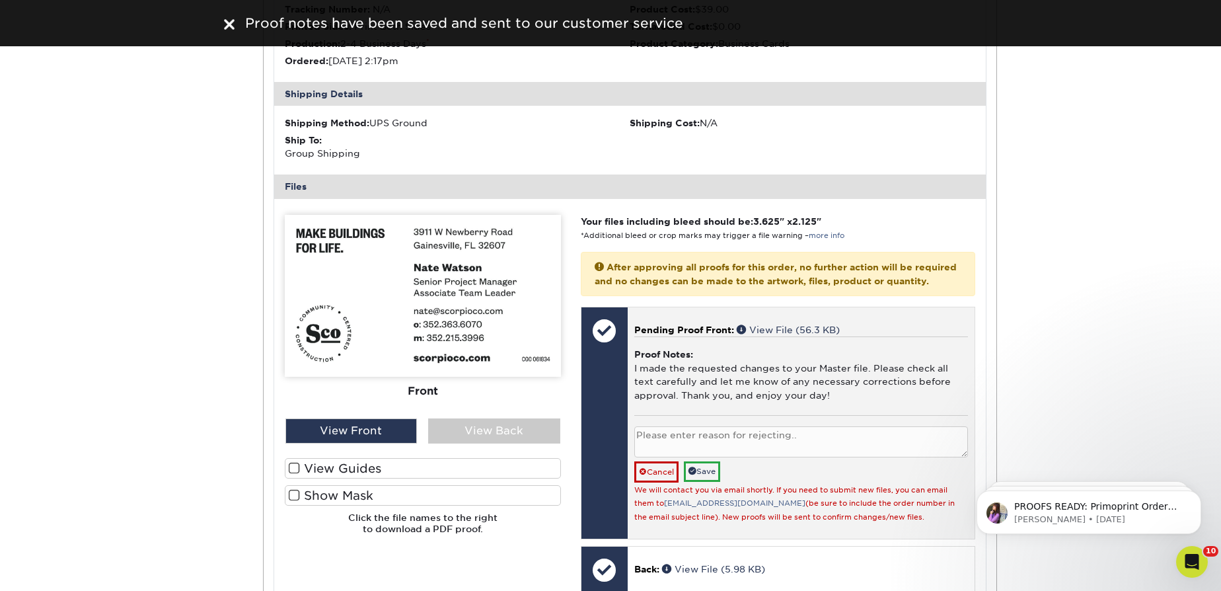
click at [713, 457] on textarea at bounding box center [801, 441] width 334 height 31
paste textarea "please remove the Associate Team Lead"
type textarea "please remove the Associate Team Lead"
click at [710, 482] on link "Save" at bounding box center [702, 471] width 36 height 20
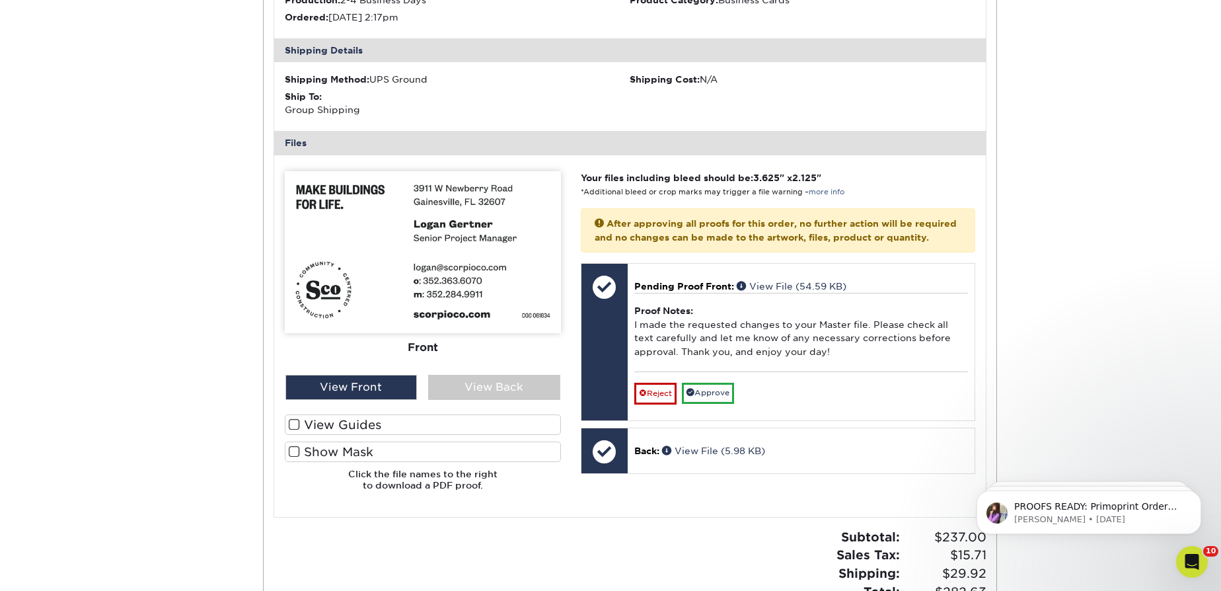
scroll to position [3484, 0]
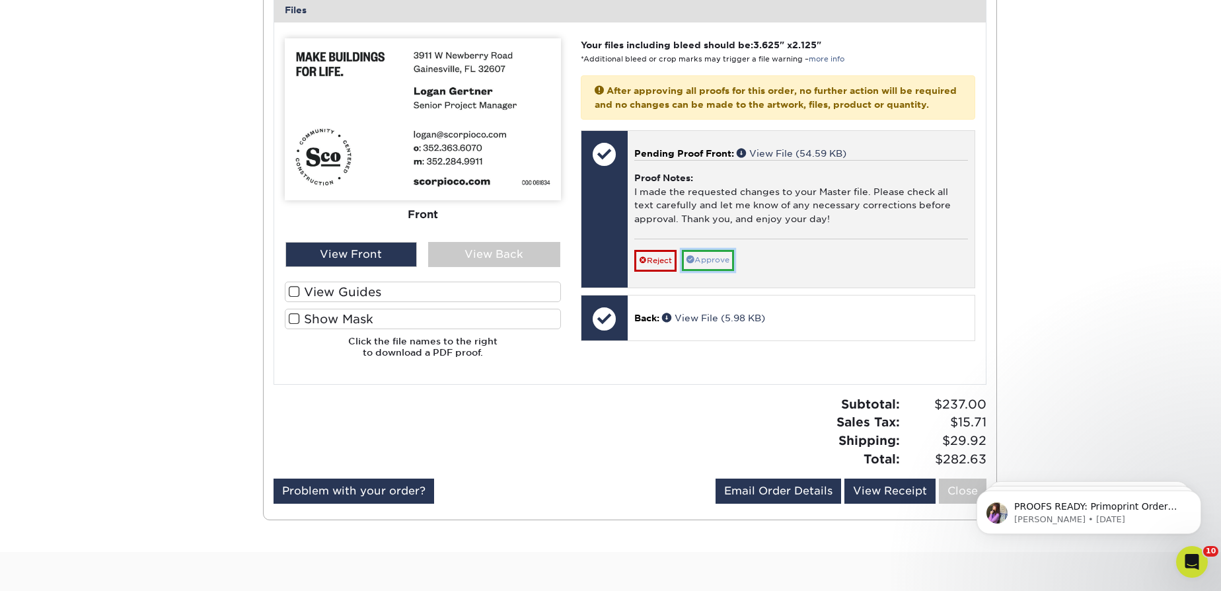
click at [698, 270] on link "Approve" at bounding box center [708, 260] width 52 height 20
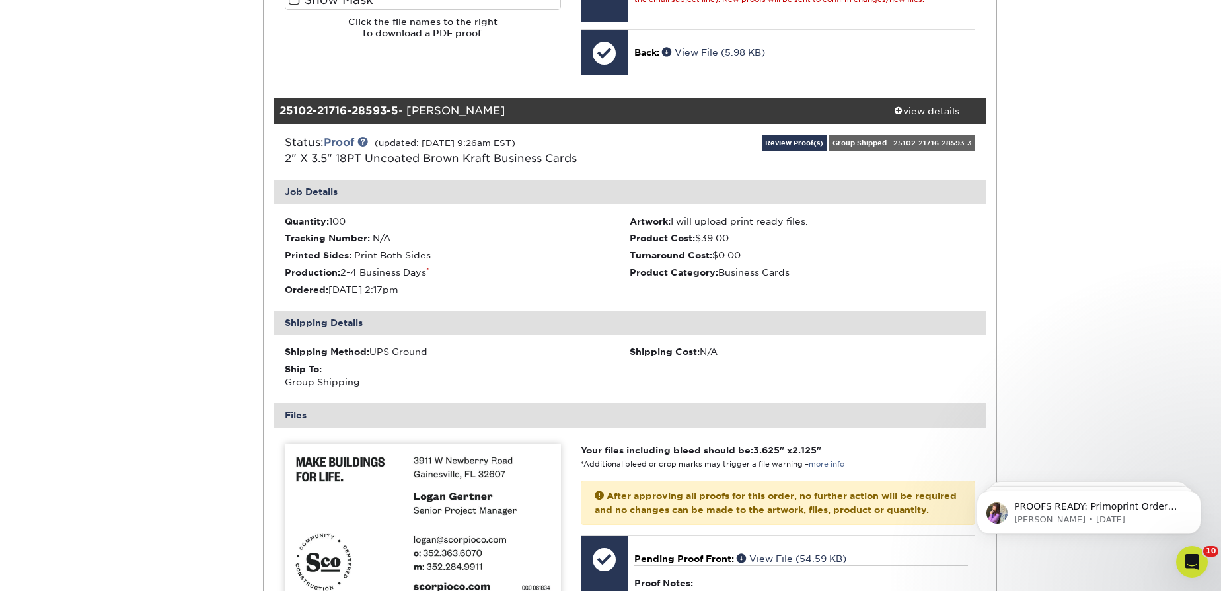
scroll to position [3063, 0]
